Goal: Check status: Check status

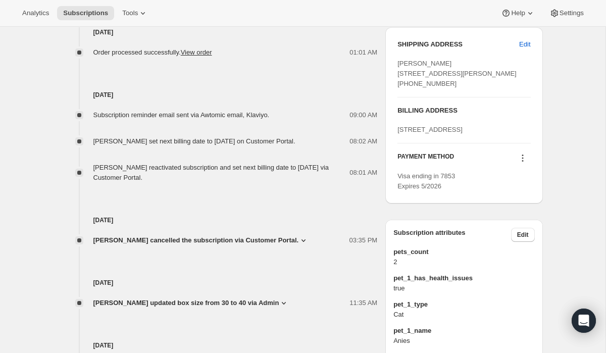
scroll to position [434, 0]
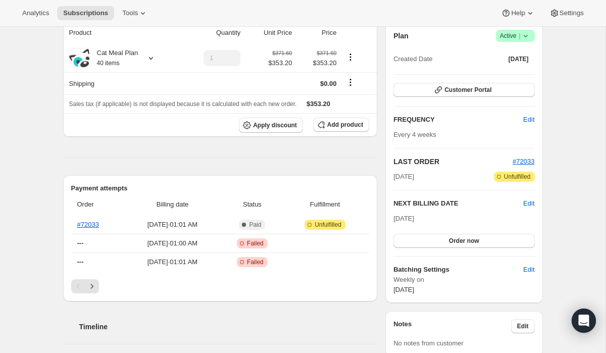
scroll to position [0, 0]
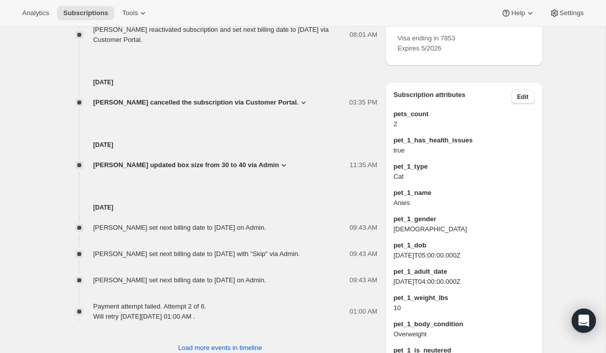
scroll to position [570, 0]
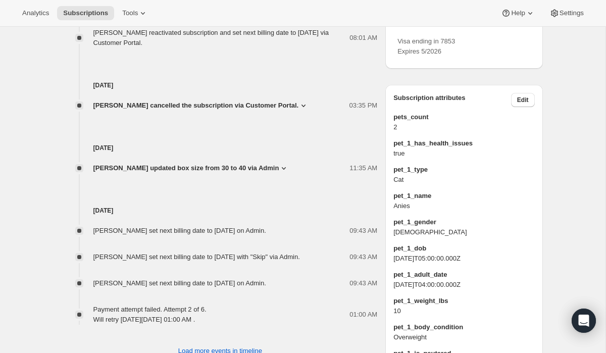
click at [192, 111] on span "[PERSON_NAME] cancelled the subscription via Customer Portal." at bounding box center [195, 105] width 205 height 10
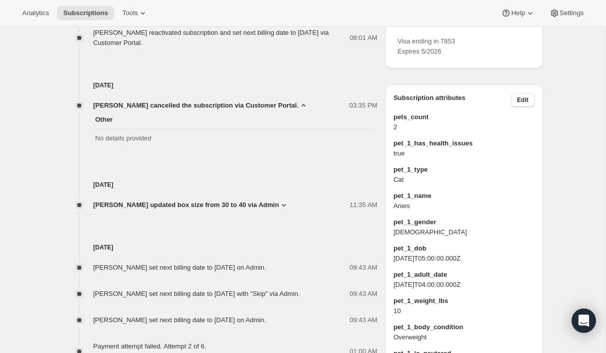
click at [24, 132] on div "Subscription #15051194598. This page is ready Subscription #15051194598 Success…" at bounding box center [302, 243] width 605 height 1573
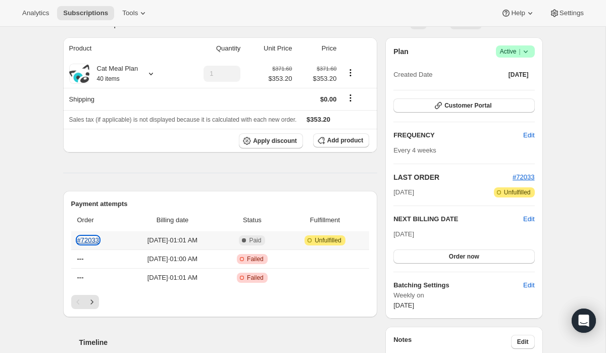
click at [84, 238] on link "#72033" at bounding box center [88, 240] width 22 height 8
